Goal: Transaction & Acquisition: Purchase product/service

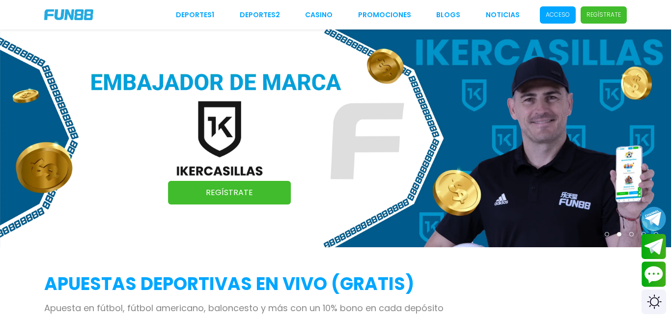
click at [561, 19] on span "Acceso" at bounding box center [558, 14] width 36 height 17
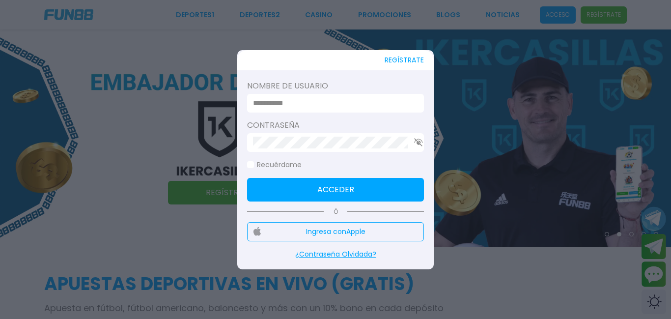
click at [353, 105] on input at bounding box center [332, 103] width 159 height 12
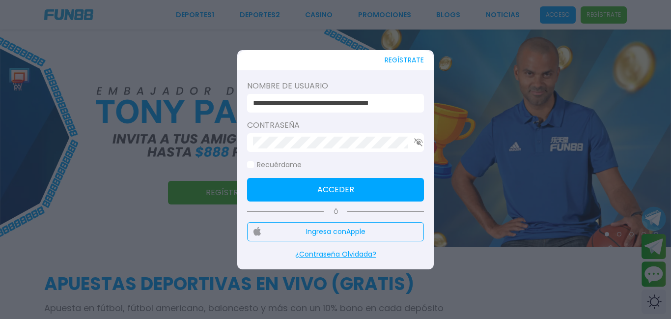
scroll to position [0, 20]
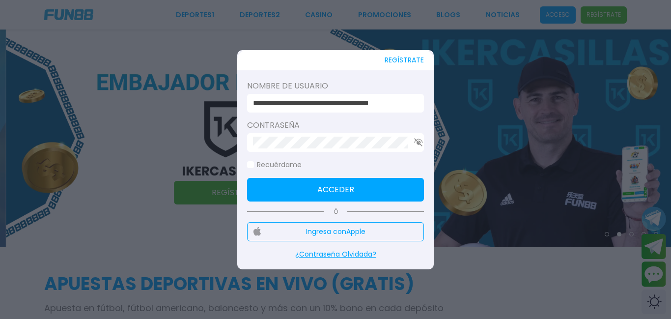
type input "**********"
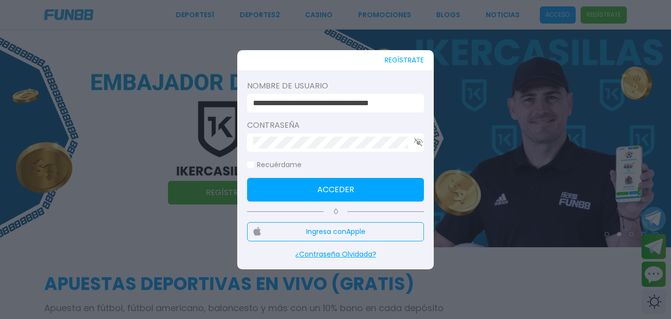
scroll to position [0, 0]
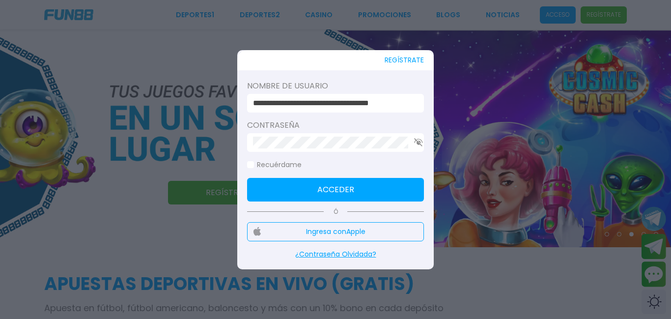
click at [328, 190] on button "Acceder" at bounding box center [335, 190] width 177 height 24
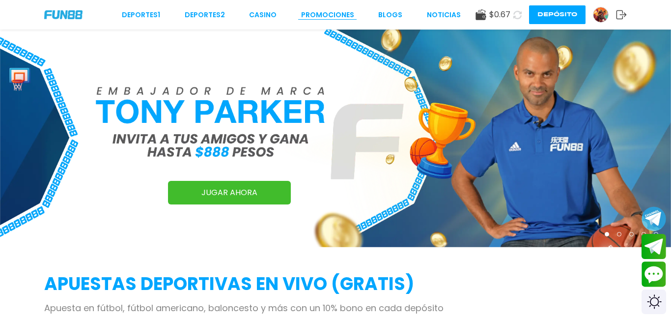
click at [311, 16] on link "Promociones" at bounding box center [327, 15] width 53 height 10
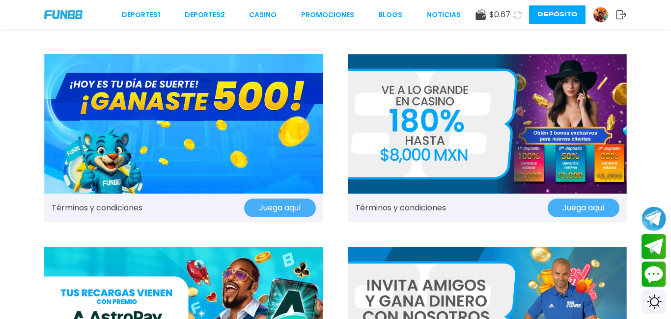
click at [274, 211] on button "Juega aquí" at bounding box center [280, 208] width 72 height 19
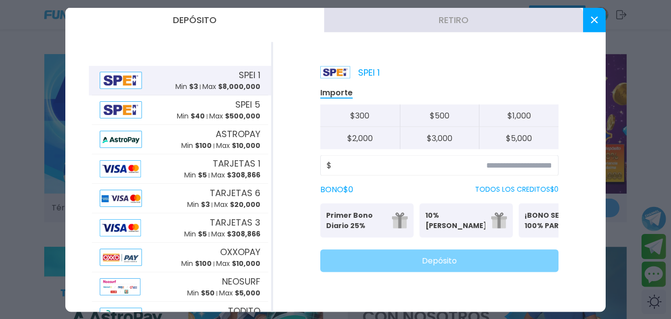
scroll to position [20, 0]
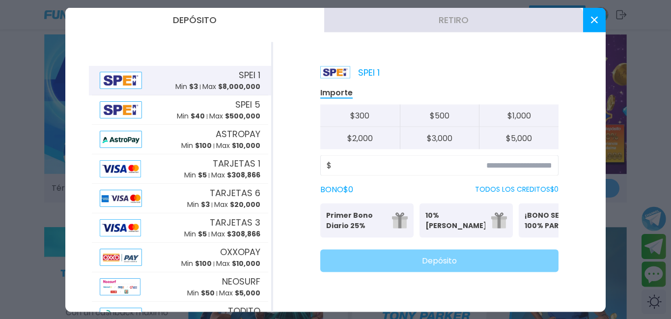
click at [585, 28] on button at bounding box center [594, 19] width 23 height 25
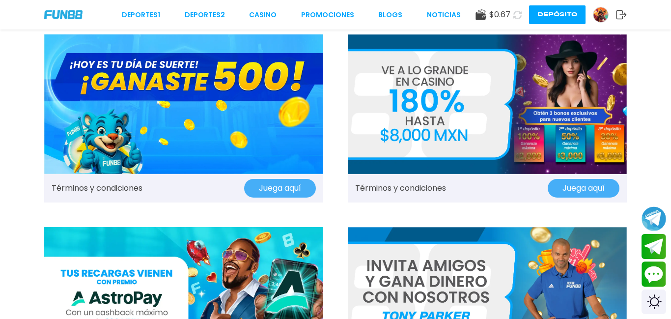
click at [129, 189] on link "Términos y condiciones" at bounding box center [97, 188] width 91 height 12
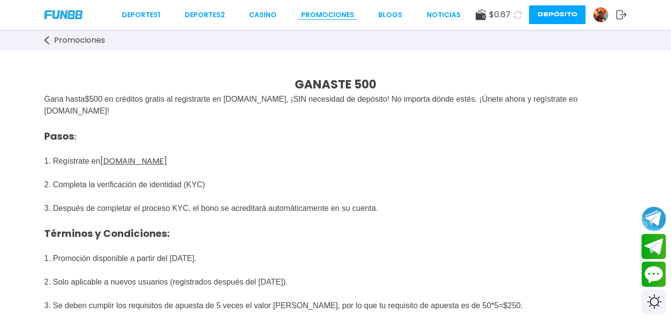
click at [330, 12] on link "Promociones" at bounding box center [327, 15] width 53 height 10
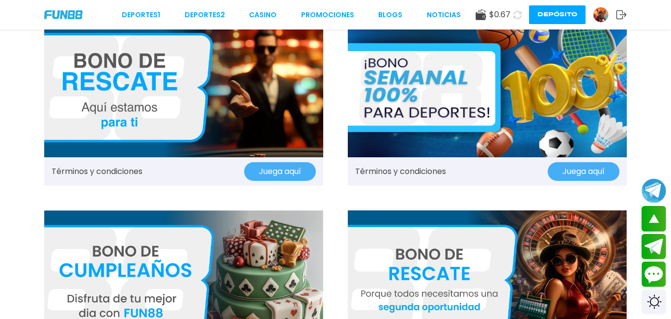
scroll to position [806, 0]
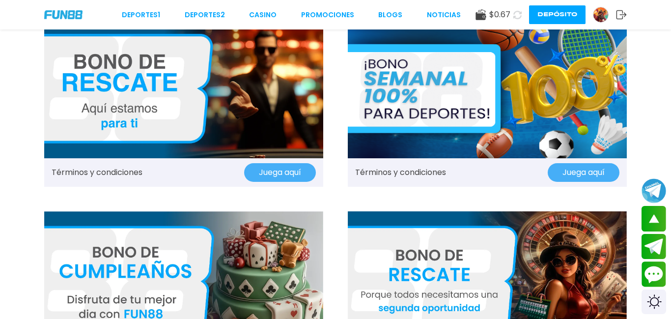
click at [258, 175] on button "Juega aquí" at bounding box center [280, 172] width 72 height 19
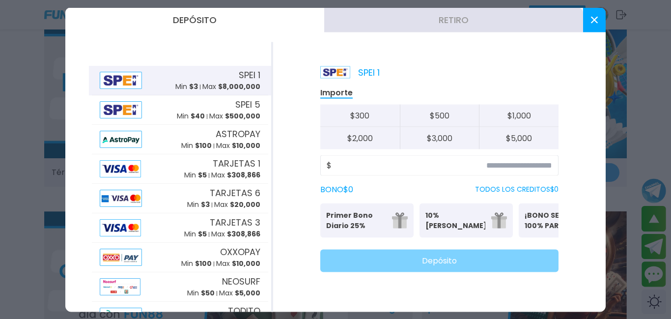
click at [593, 23] on button at bounding box center [594, 19] width 23 height 25
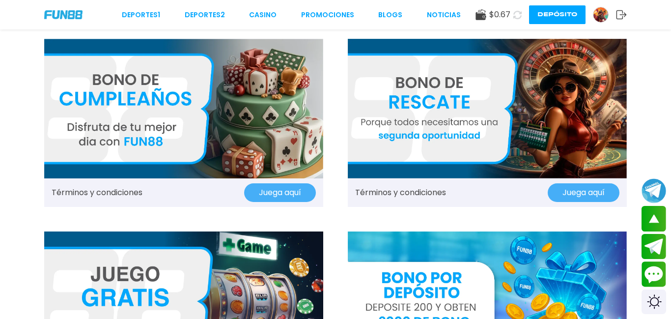
scroll to position [983, 0]
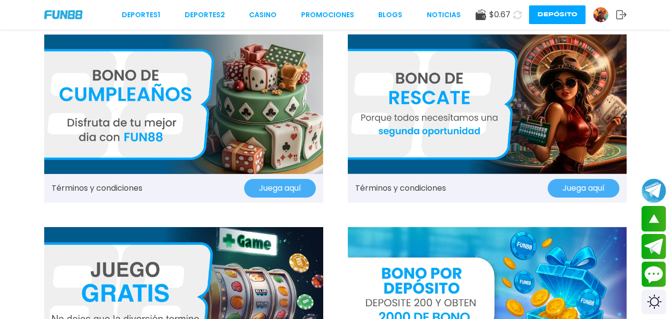
click at [577, 190] on button "Juega aquí" at bounding box center [584, 188] width 72 height 19
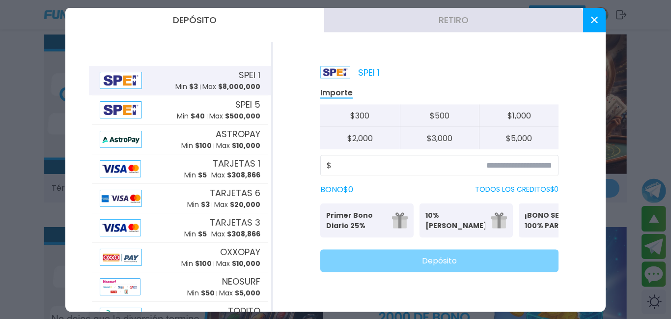
click at [588, 27] on button at bounding box center [594, 19] width 23 height 25
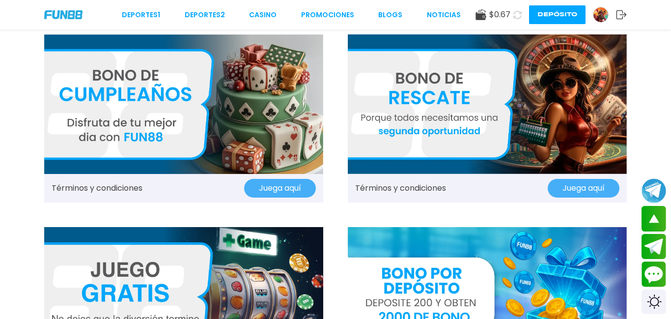
click at [417, 190] on link "Términos y condiciones" at bounding box center [400, 188] width 91 height 12
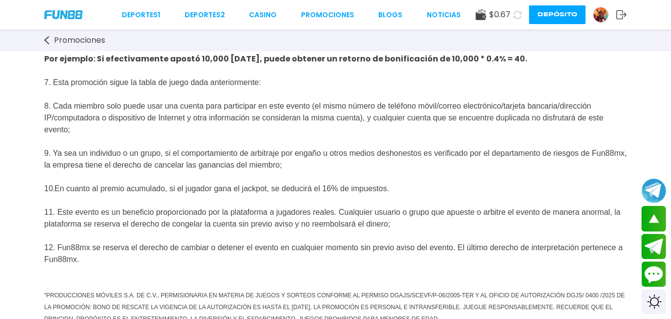
scroll to position [590, 0]
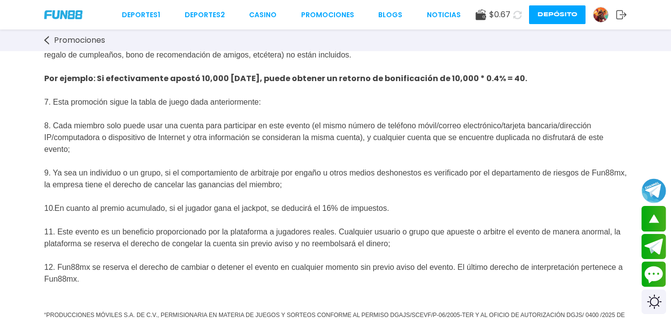
click at [74, 14] on img at bounding box center [63, 14] width 38 height 8
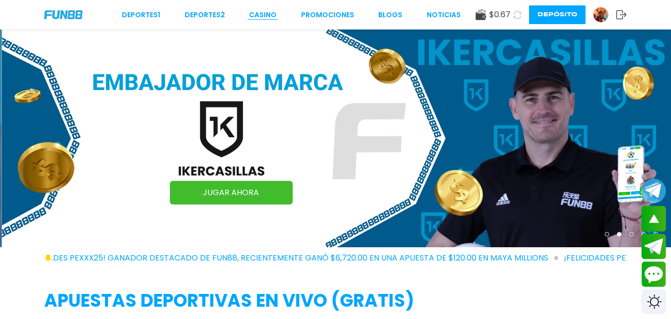
click at [270, 13] on link "CASINO" at bounding box center [263, 15] width 28 height 10
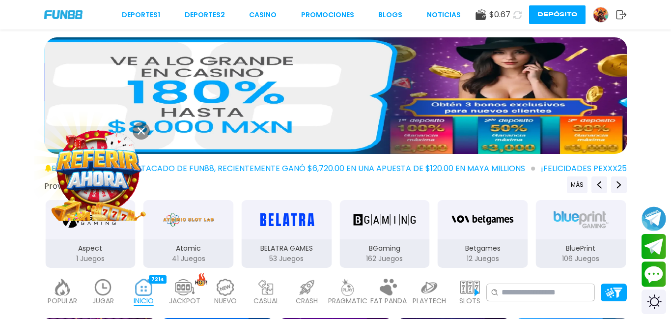
click at [143, 132] on icon at bounding box center [141, 130] width 7 height 7
